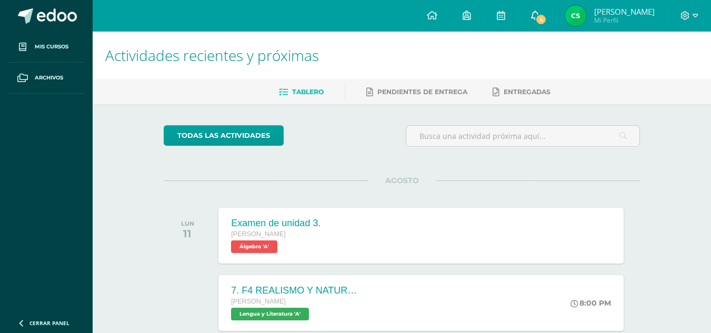
click at [531, 13] on icon at bounding box center [535, 15] width 8 height 9
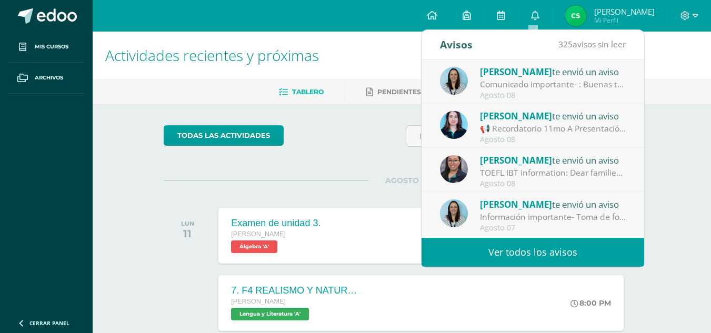
click at [522, 87] on div "Comunicado importante- : Buenas tardes estimados padres de familia, Les compart…" at bounding box center [553, 84] width 146 height 12
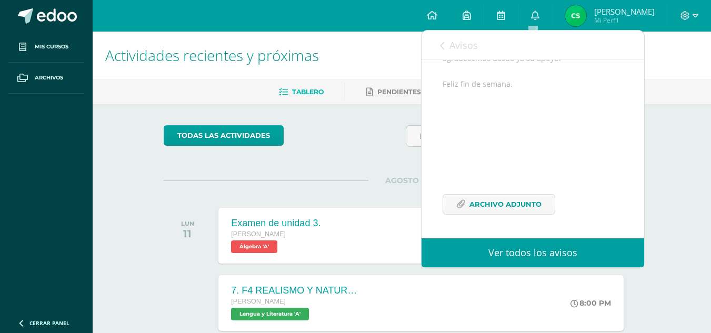
scroll to position [31, 0]
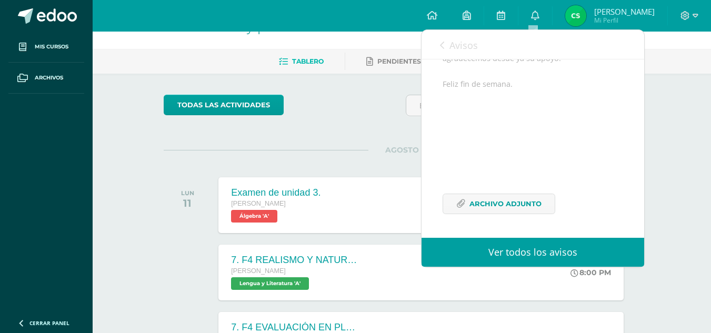
click at [446, 47] on link "Avisos" at bounding box center [459, 45] width 38 height 30
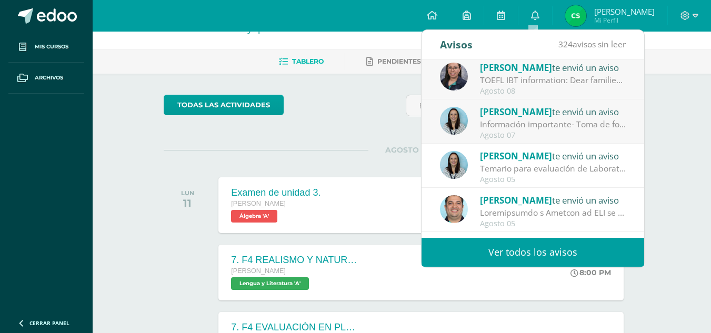
scroll to position [95, 0]
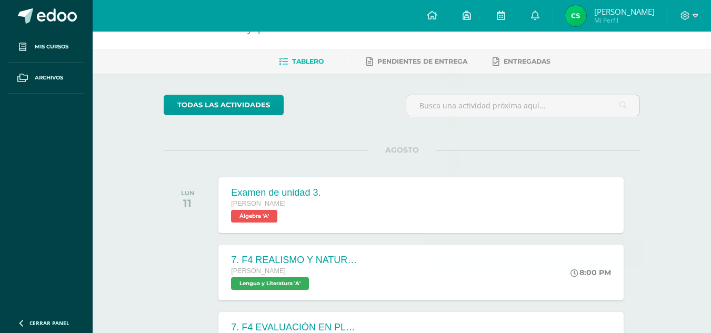
click at [360, 124] on div "todas las Actividades" at bounding box center [260, 110] width 202 height 30
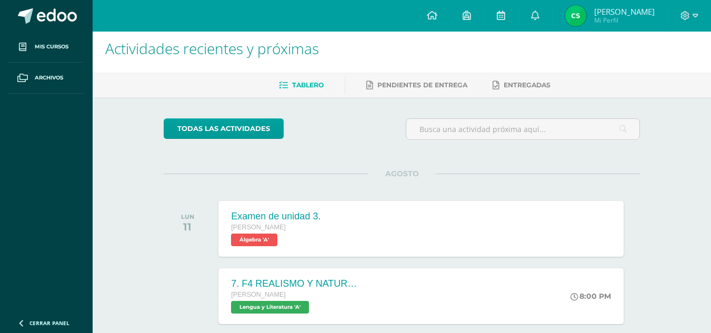
scroll to position [3, 0]
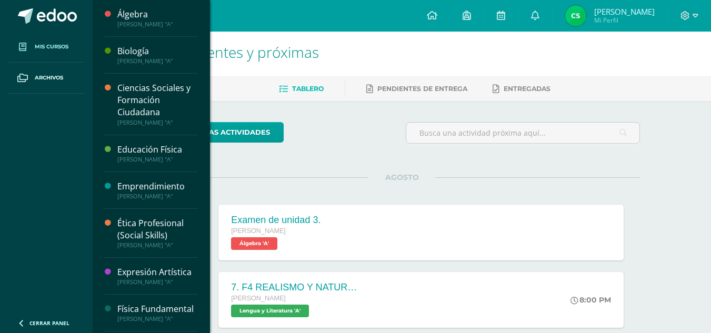
click at [53, 49] on span "Mis cursos" at bounding box center [52, 47] width 34 height 8
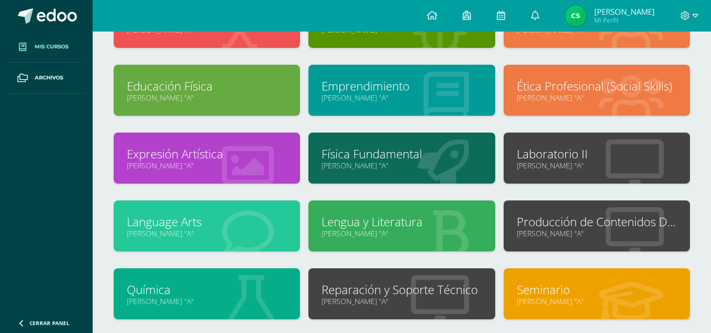
scroll to position [114, 0]
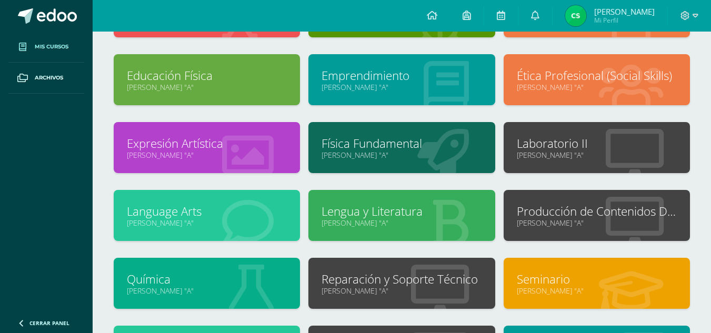
click at [350, 146] on link "Física Fundamental" at bounding box center [402, 143] width 160 height 16
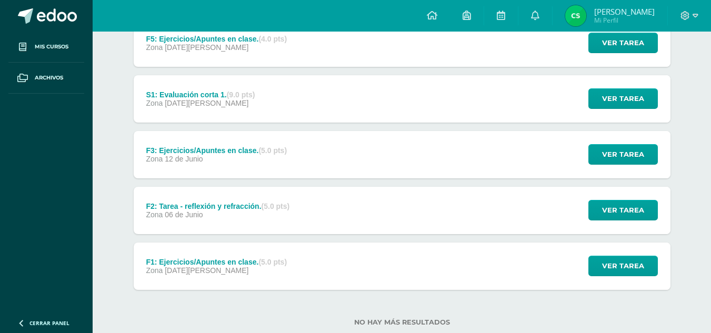
scroll to position [604, 0]
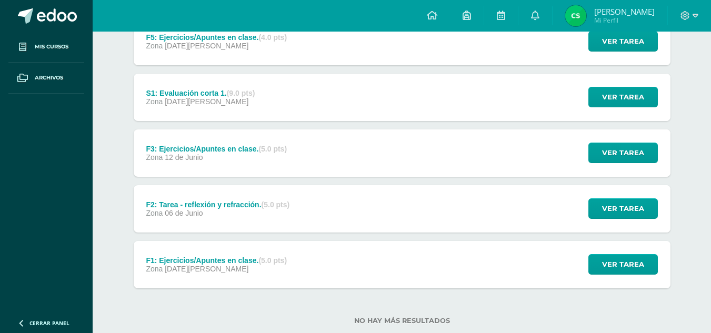
click at [215, 273] on div "F1: Ejercicios/Apuntes en clase. (5.0 pts) Zona [DATE][PERSON_NAME]" at bounding box center [217, 264] width 166 height 47
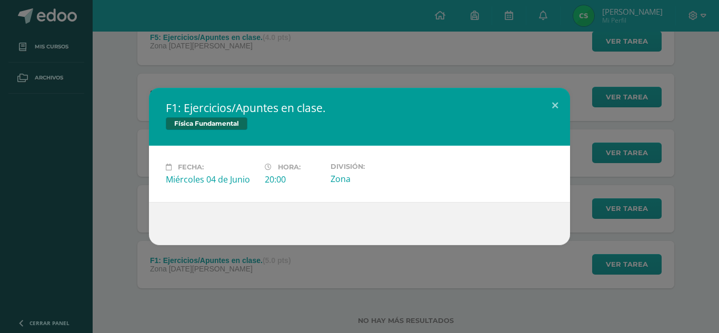
click at [151, 282] on div "F1: Ejercicios/Apuntes en clase. Física Fundamental Fecha: Miércoles 04 de Juni…" at bounding box center [359, 166] width 719 height 333
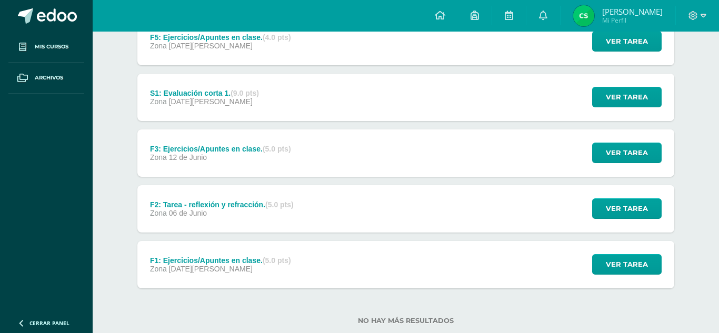
click at [151, 282] on div "F1: Ejercicios/Apuntes en clase. Física Fundamental Fecha: Miércoles 04 de Juni…" at bounding box center [359, 166] width 719 height 333
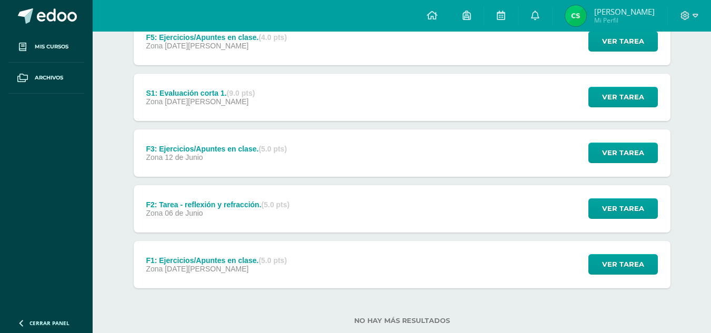
click at [211, 207] on div "F2: Tarea - reflexión y refracción. (5.0 pts)" at bounding box center [218, 205] width 144 height 8
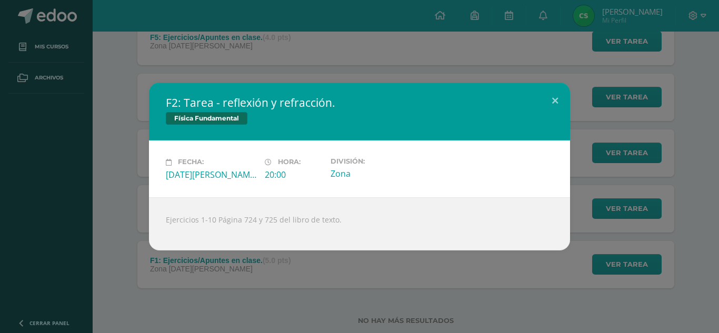
click at [211, 59] on div "F2: Tarea - reflexión y refracción. Física Fundamental Fecha: Viernes 06 de Jun…" at bounding box center [359, 166] width 719 height 333
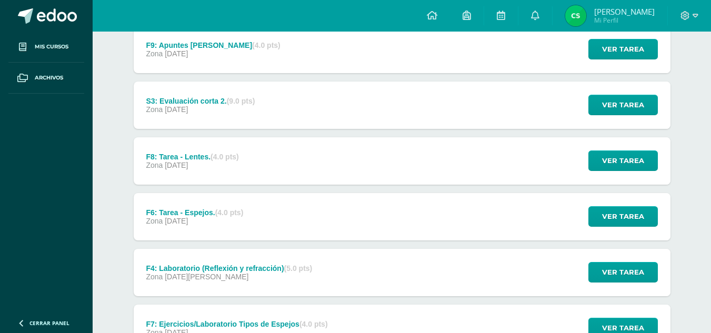
scroll to position [251, 0]
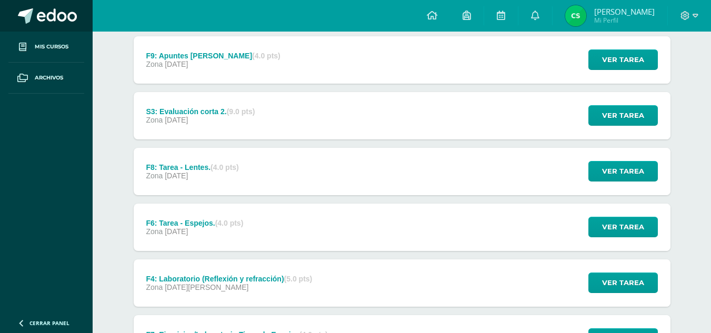
click at [65, 13] on span at bounding box center [57, 16] width 40 height 16
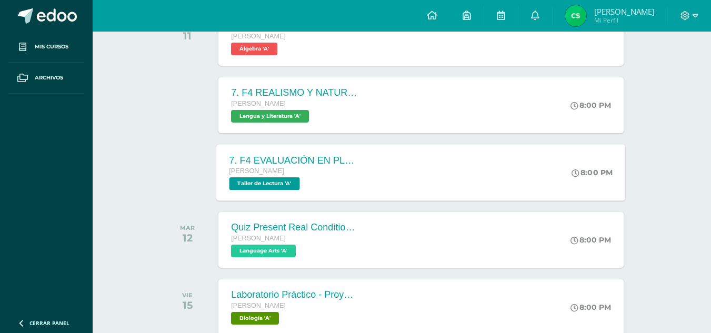
scroll to position [200, 0]
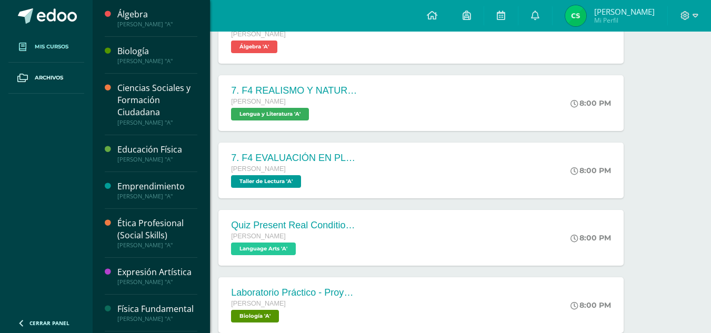
click at [56, 46] on span "Mis cursos" at bounding box center [52, 47] width 34 height 8
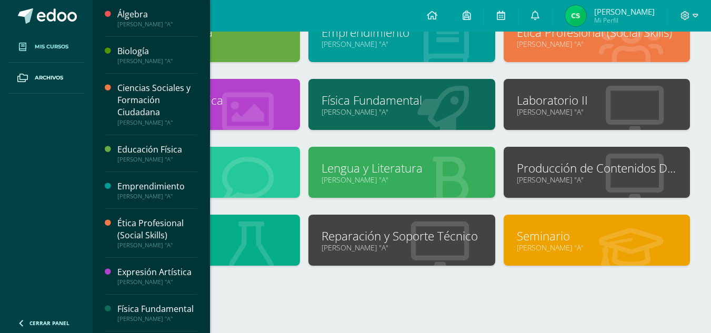
scroll to position [158, 0]
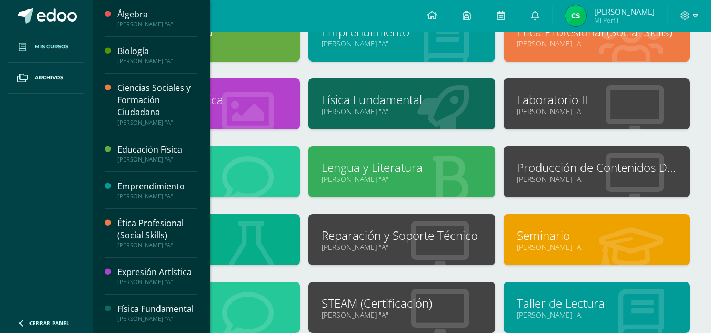
click at [391, 88] on div at bounding box center [443, 104] width 104 height 71
click at [393, 104] on link "Física Fundamental" at bounding box center [402, 100] width 160 height 16
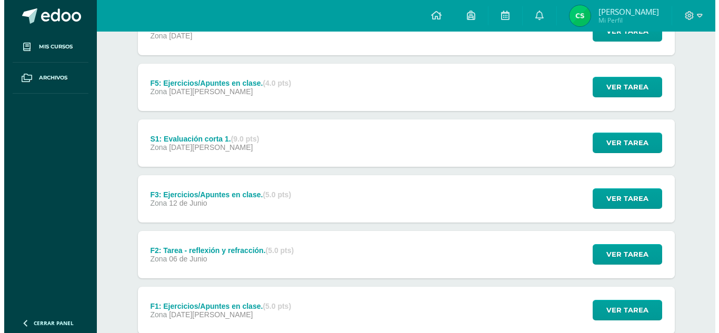
scroll to position [558, 0]
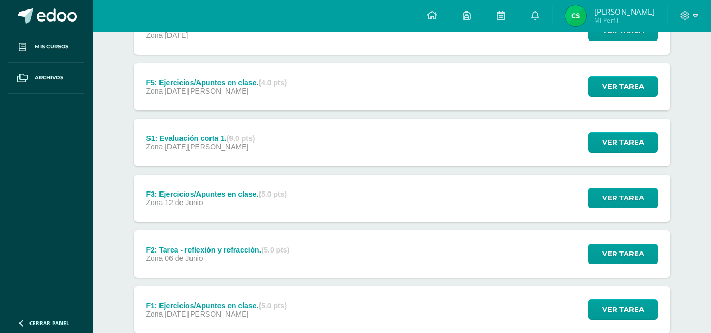
click at [175, 252] on div "F2: Tarea - reflexión y refracción. (5.0 pts)" at bounding box center [218, 250] width 144 height 8
